Goal: Task Accomplishment & Management: Manage account settings

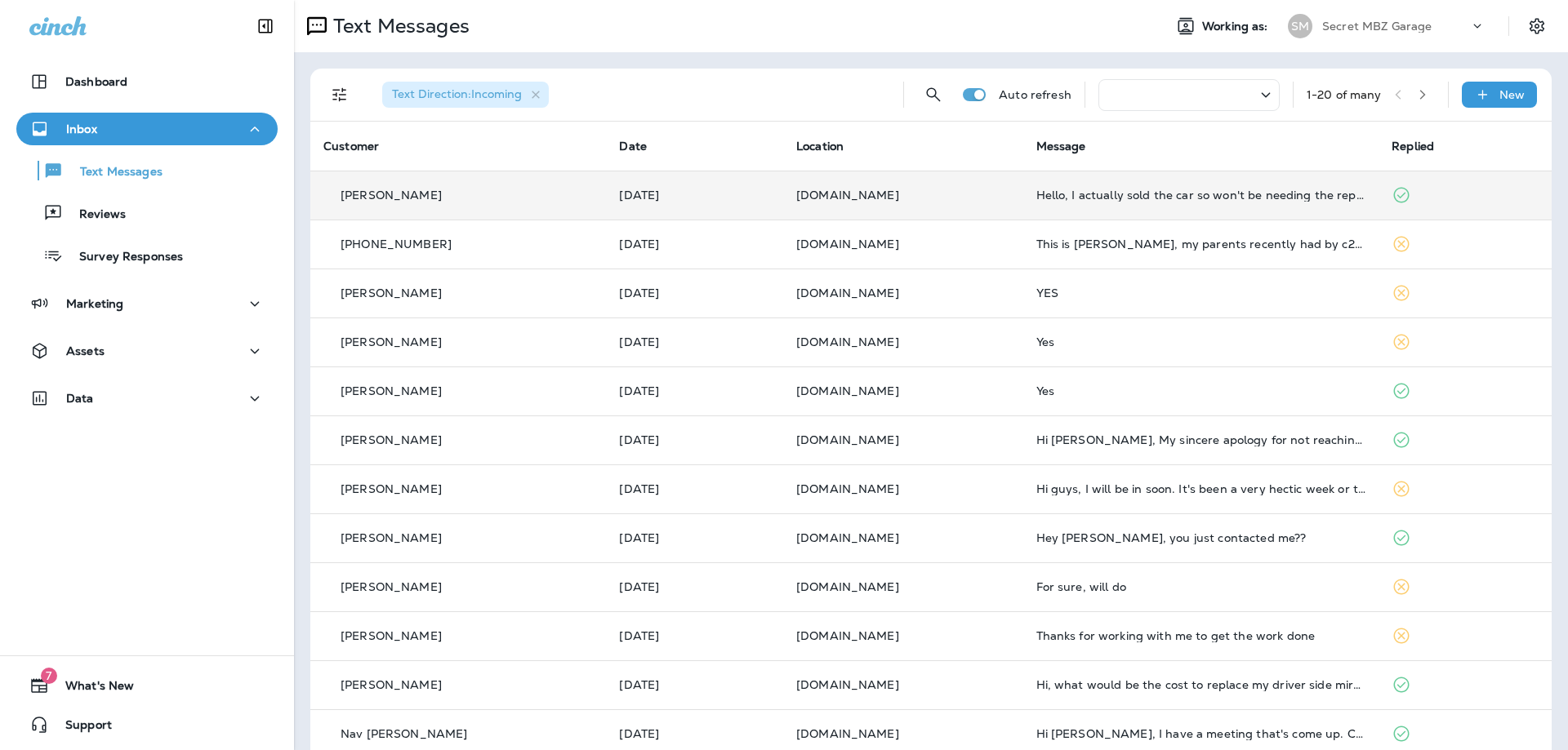
click at [546, 194] on div "[PERSON_NAME]" at bounding box center [458, 195] width 270 height 17
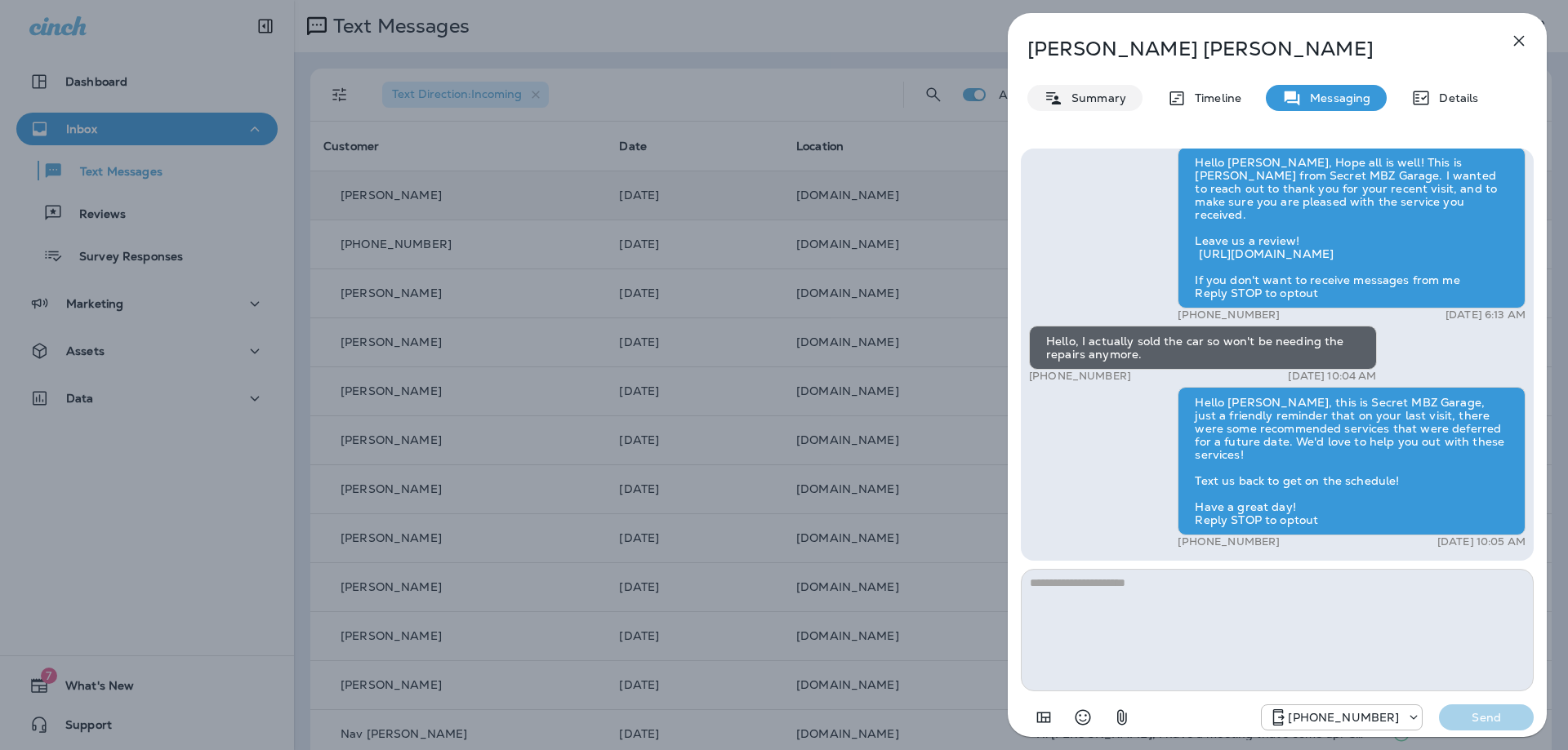
click at [1080, 97] on p "Summary" at bounding box center [1095, 97] width 63 height 13
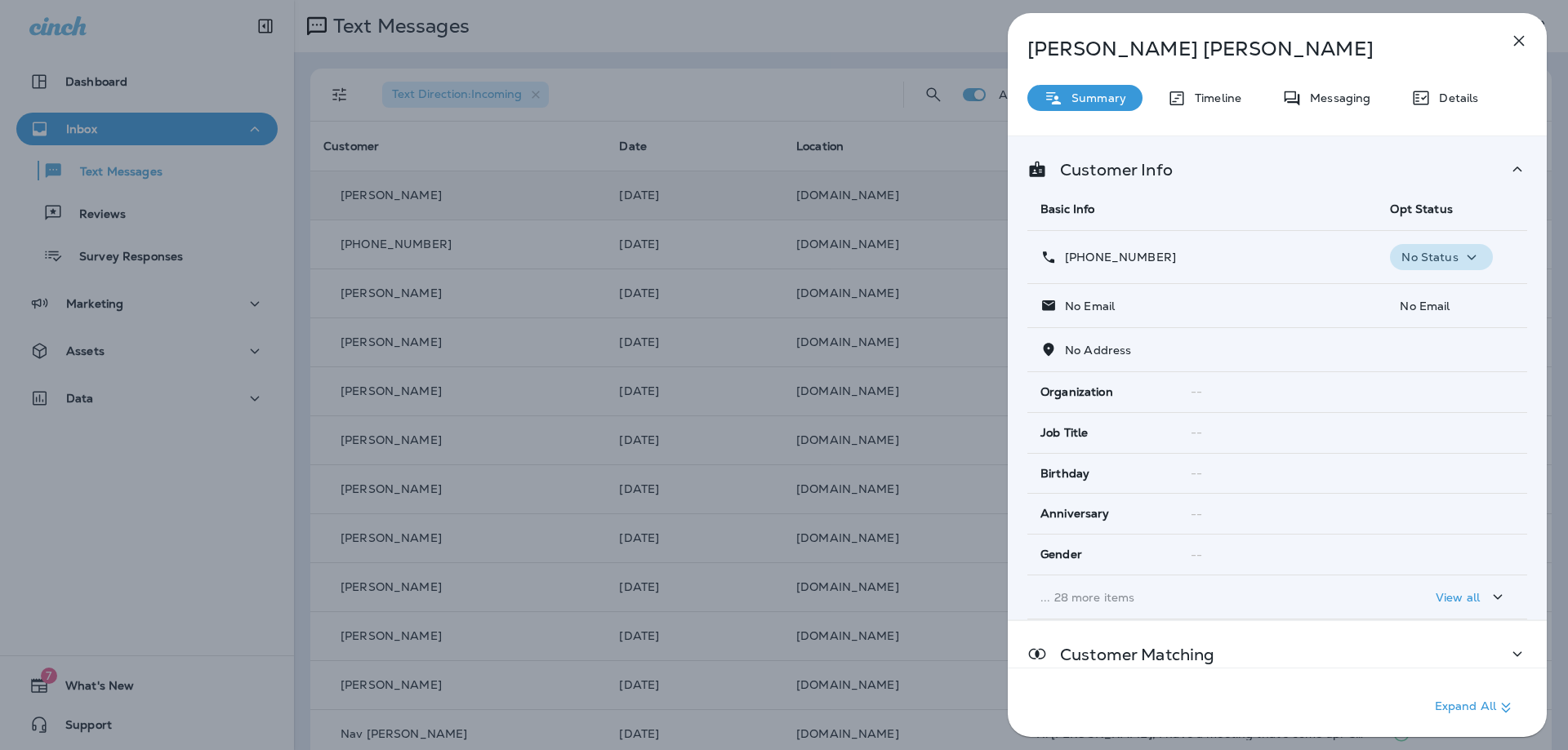
click at [1462, 254] on icon "button" at bounding box center [1472, 257] width 20 height 21
click at [1451, 297] on p "Opt out" at bounding box center [1431, 296] width 44 height 13
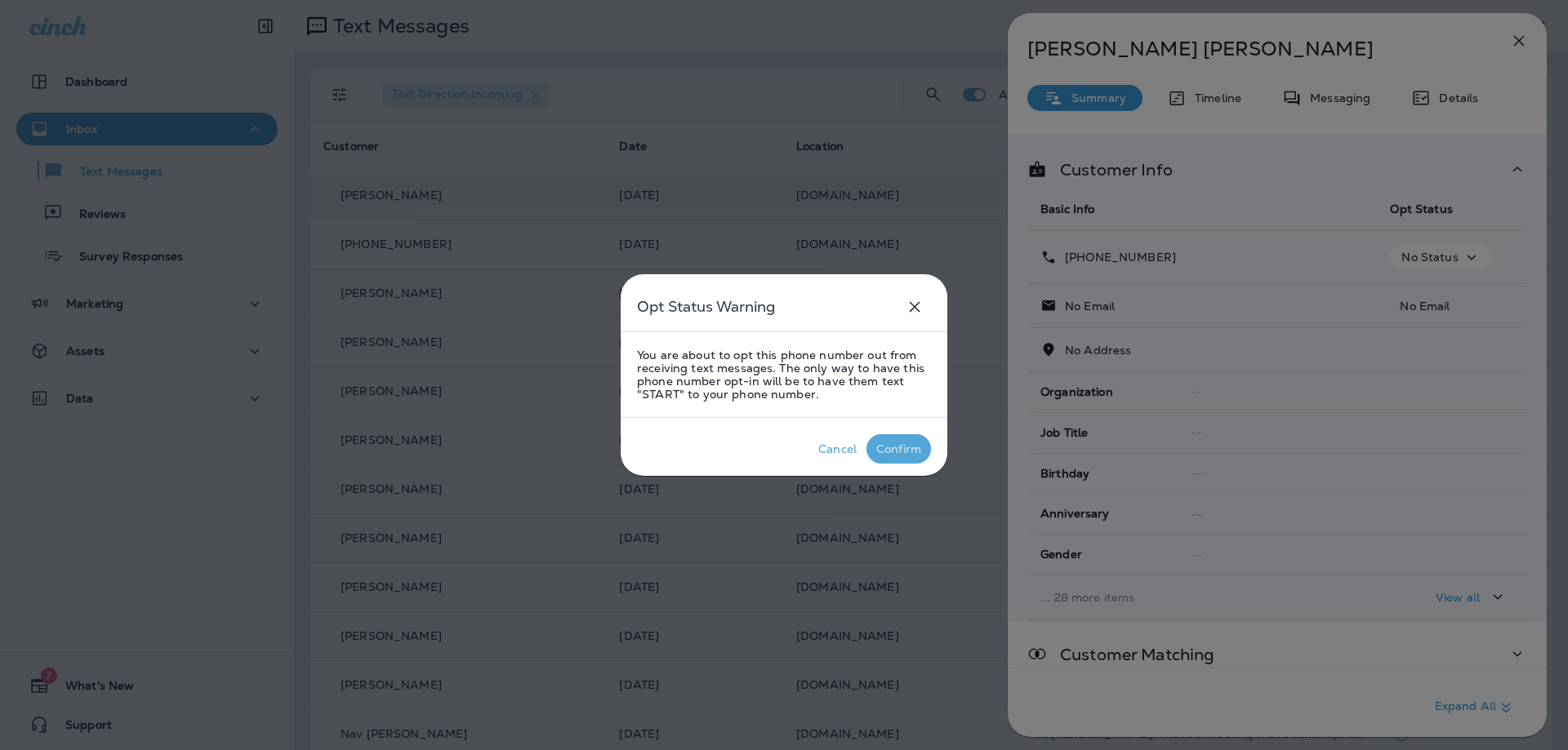
click at [911, 450] on div "Confirm" at bounding box center [899, 449] width 45 height 13
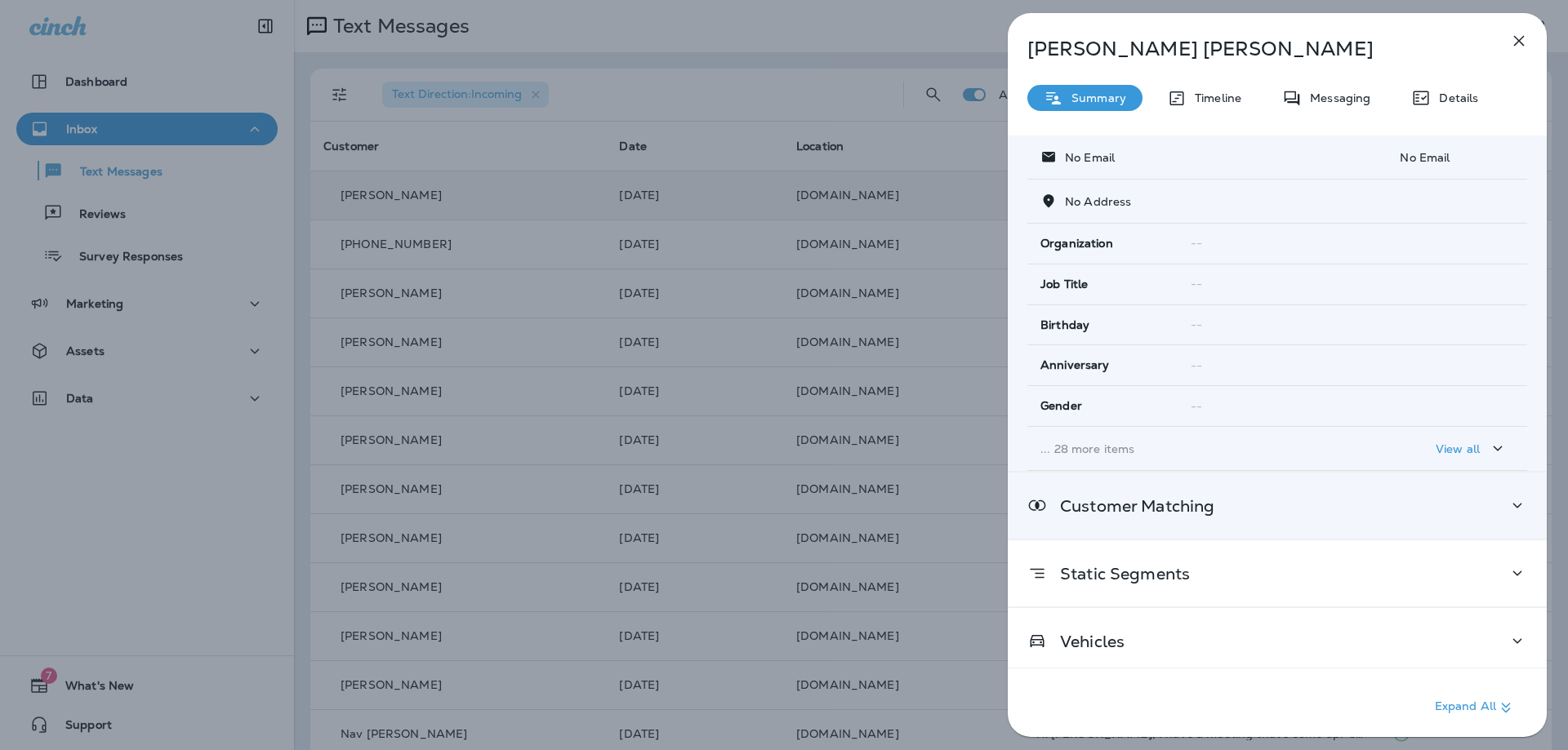
scroll to position [156, 0]
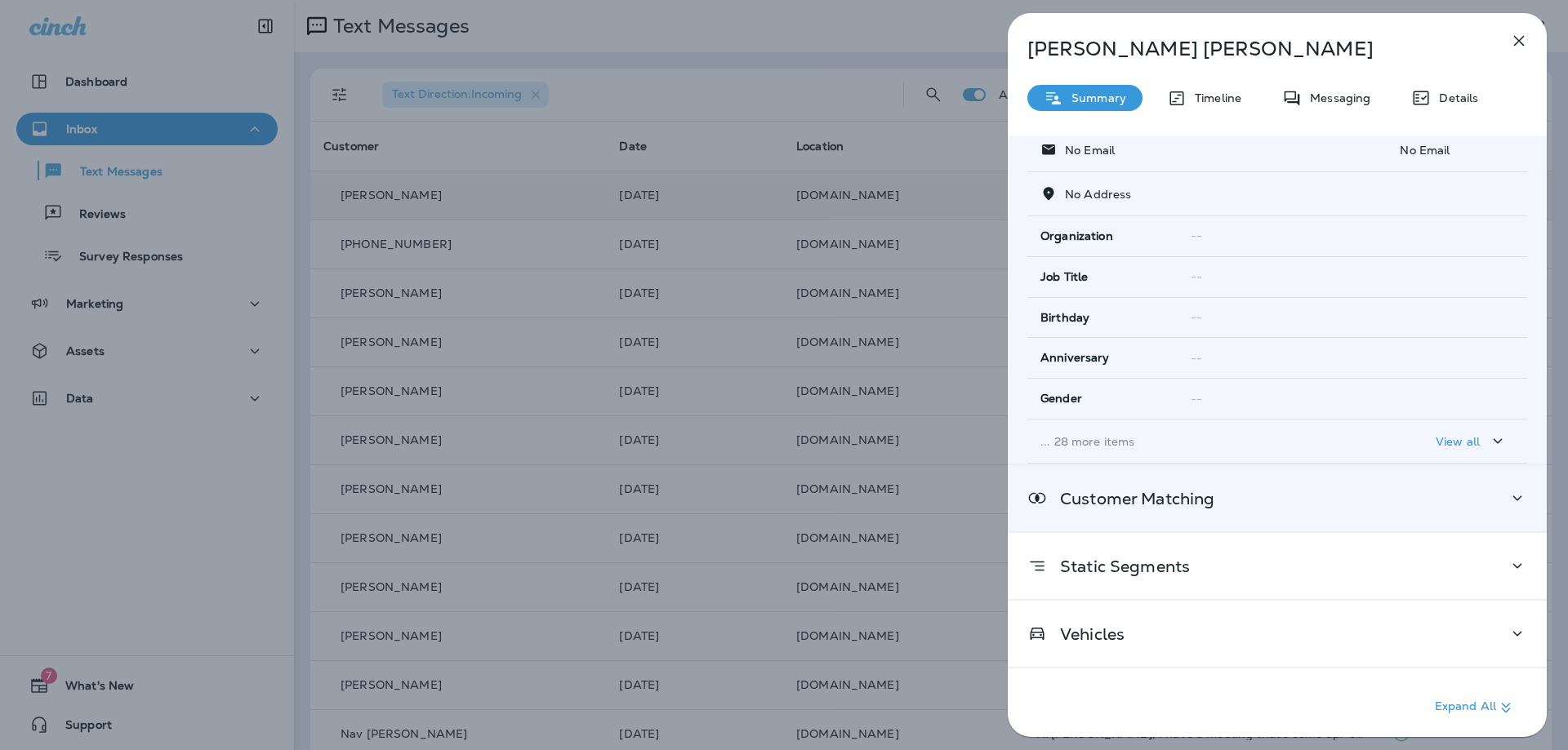
click at [1508, 506] on icon at bounding box center [1517, 498] width 20 height 21
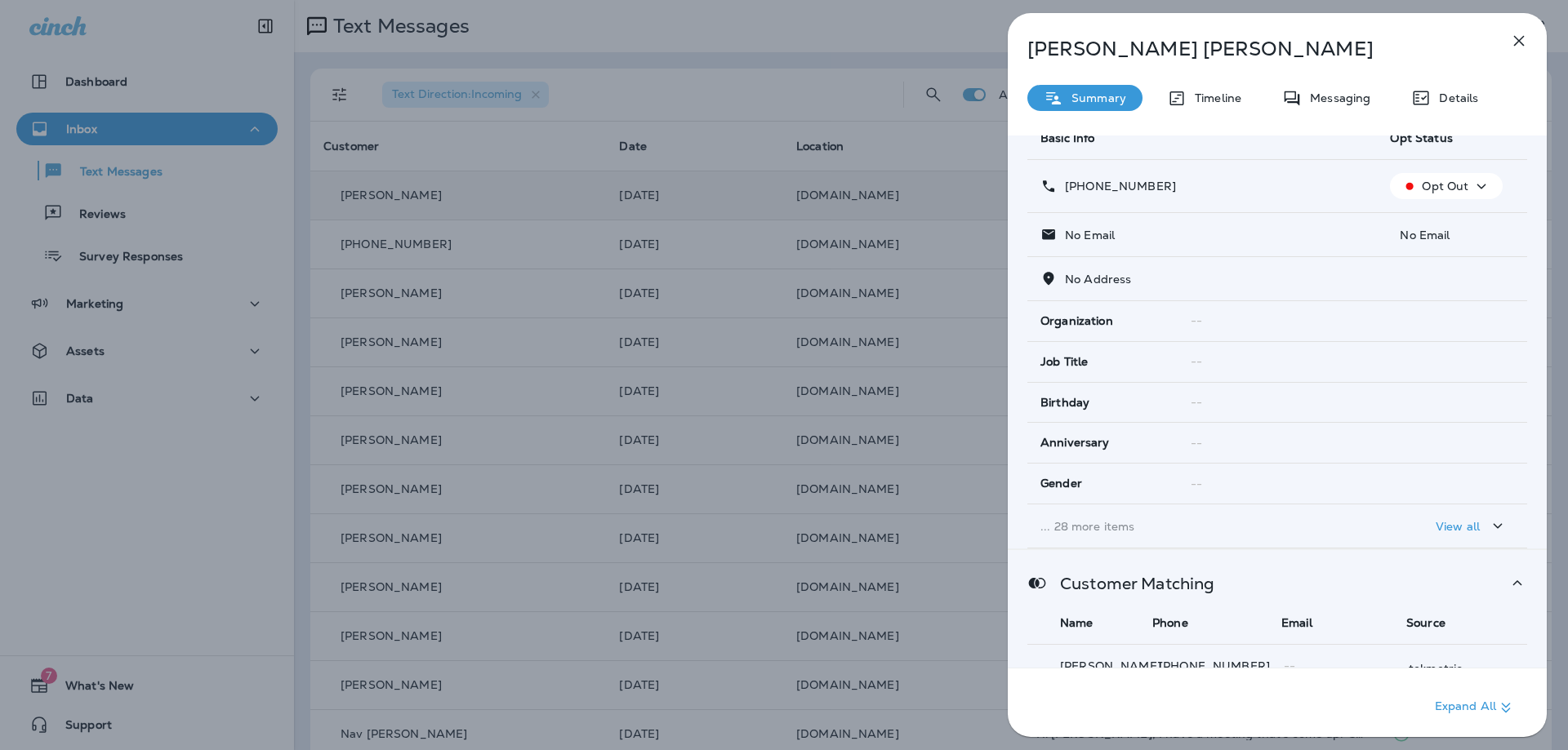
scroll to position [0, 0]
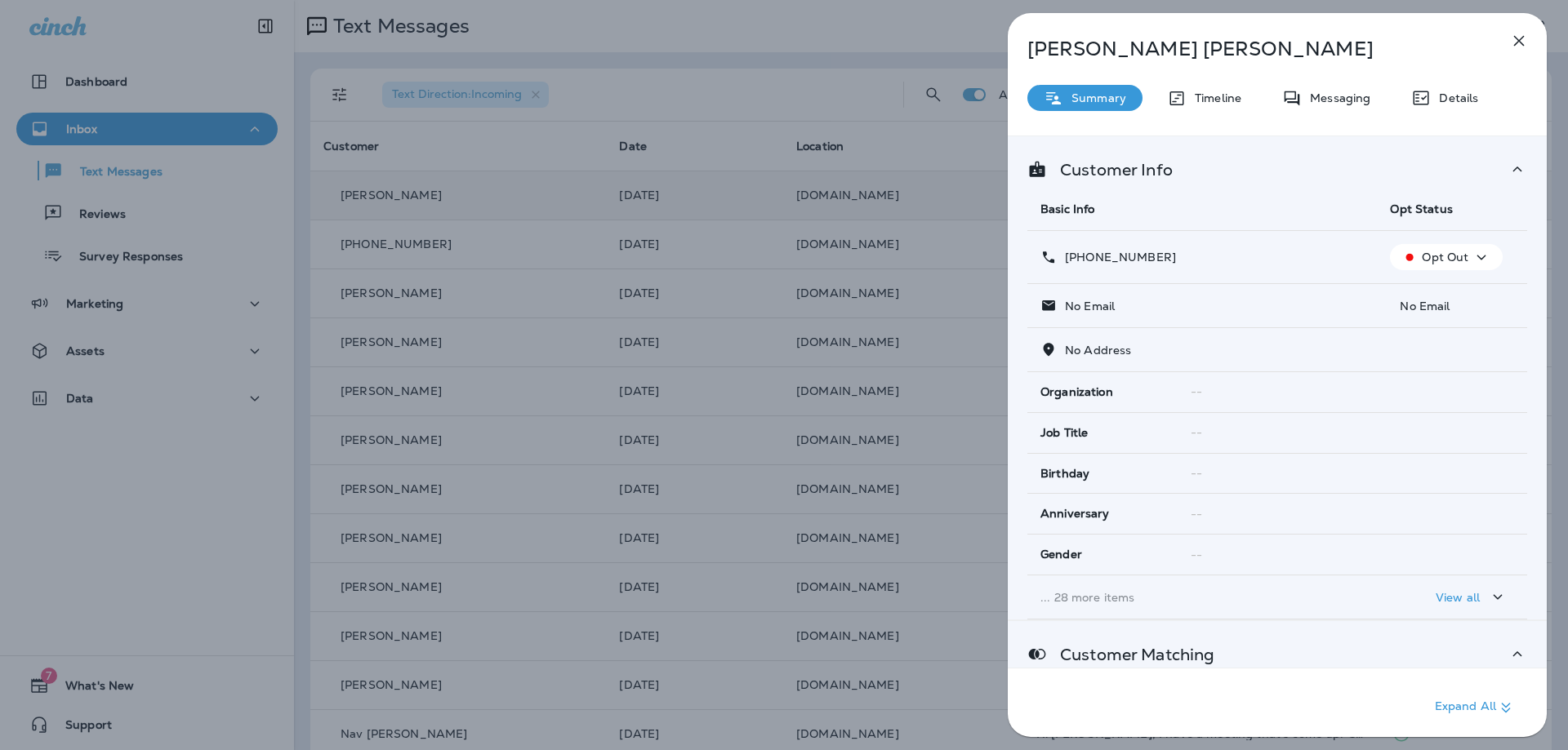
click at [1522, 39] on icon "button" at bounding box center [1519, 42] width 11 height 11
